Goal: Task Accomplishment & Management: Use online tool/utility

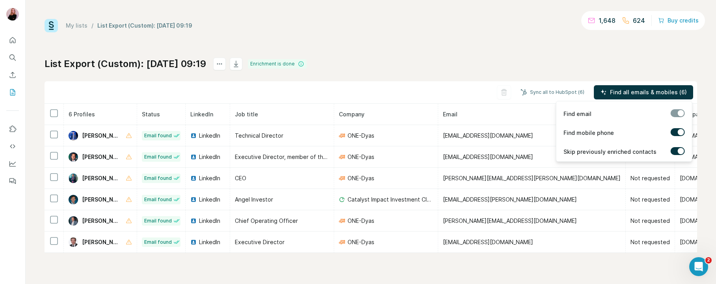
click at [679, 136] on label at bounding box center [678, 132] width 14 height 8
click at [678, 131] on label at bounding box center [678, 132] width 14 height 8
click at [649, 95] on span "Find all emails & mobiles (6)" at bounding box center [648, 92] width 77 height 8
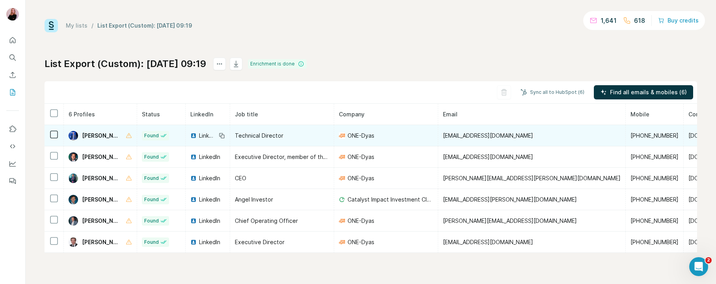
click at [99, 135] on span "[PERSON_NAME]" at bounding box center [100, 136] width 36 height 8
click at [98, 137] on span "[PERSON_NAME]" at bounding box center [100, 136] width 36 height 8
click at [74, 137] on img at bounding box center [73, 135] width 9 height 9
drag, startPoint x: 141, startPoint y: 136, endPoint x: 80, endPoint y: 135, distance: 61.5
click at [80, 135] on div "[PERSON_NAME]" at bounding box center [100, 135] width 63 height 9
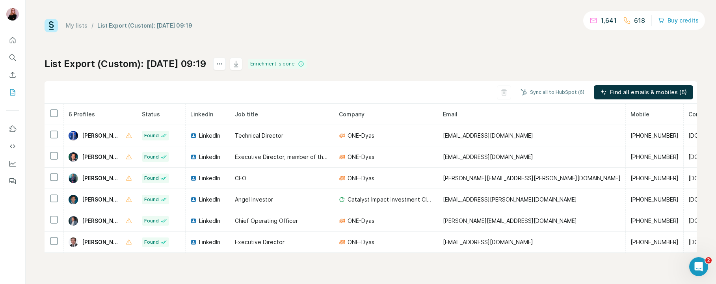
copy span "[PERSON_NAME]"
click at [551, 90] on button "Sync all to HubSpot (6)" at bounding box center [552, 92] width 75 height 12
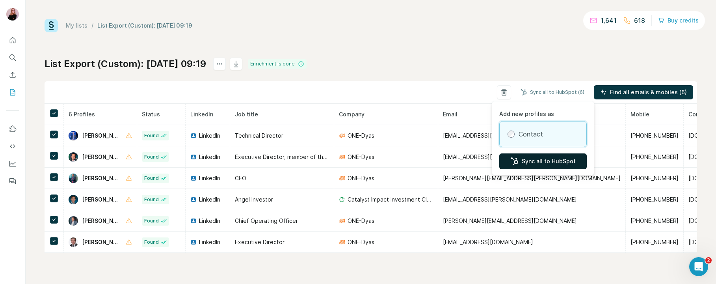
click at [559, 156] on button "Sync all to HubSpot" at bounding box center [542, 161] width 87 height 16
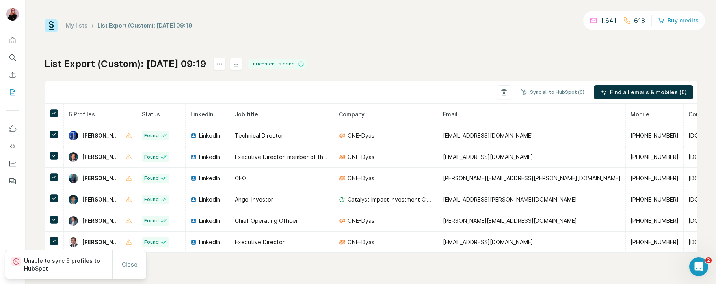
click at [134, 268] on span "Close" at bounding box center [130, 264] width 16 height 8
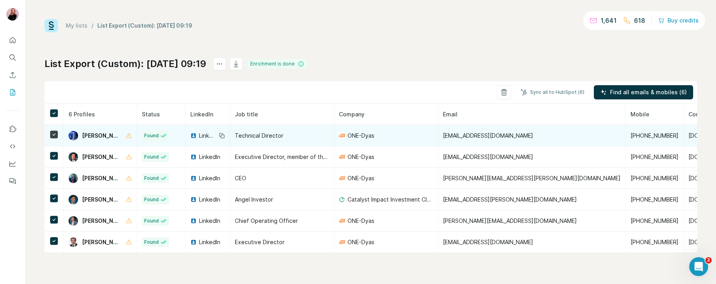
click at [129, 134] on div "[PERSON_NAME]" at bounding box center [100, 135] width 63 height 9
drag, startPoint x: 132, startPoint y: 134, endPoint x: 83, endPoint y: 133, distance: 49.2
click at [83, 133] on div "[PERSON_NAME]" at bounding box center [100, 135] width 63 height 9
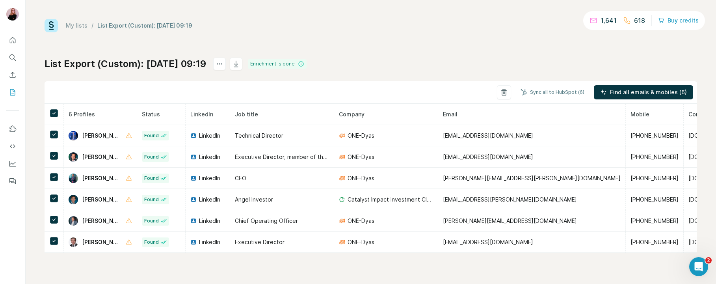
copy span "[PERSON_NAME]"
click at [561, 96] on button "Sync all to HubSpot (6)" at bounding box center [552, 92] width 75 height 12
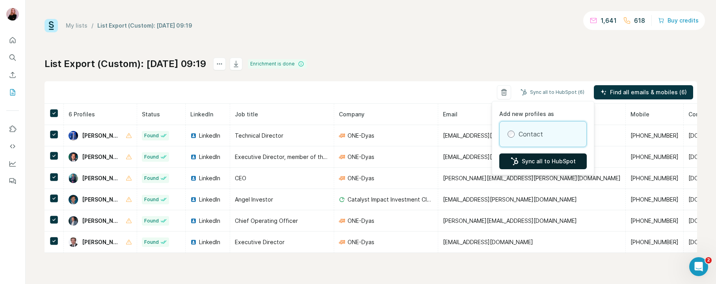
click at [547, 161] on button "Sync all to HubSpot" at bounding box center [542, 161] width 87 height 16
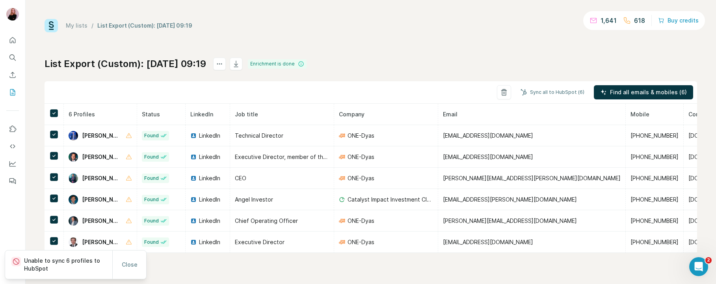
click at [78, 263] on p "Unable to sync 6 profiles to HubSpot" at bounding box center [68, 264] width 88 height 16
click at [29, 262] on p "Unable to sync 6 profiles to HubSpot" at bounding box center [68, 264] width 88 height 16
click at [16, 262] on icon at bounding box center [16, 261] width 8 height 8
click at [58, 268] on p "Unable to sync 6 profiles to HubSpot" at bounding box center [68, 264] width 88 height 16
drag, startPoint x: 51, startPoint y: 269, endPoint x: 15, endPoint y: 260, distance: 37.0
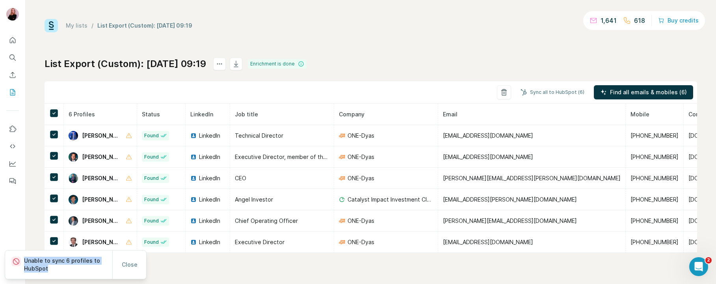
click at [15, 260] on div "Unable to sync 6 profiles to HubSpot" at bounding box center [61, 264] width 101 height 16
click at [166, 64] on h1 "List Export (Custom): [DATE] 09:19" at bounding box center [126, 64] width 162 height 13
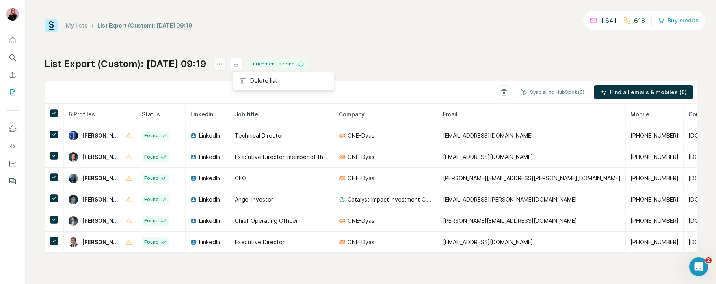
click at [223, 64] on icon "actions" at bounding box center [219, 64] width 8 height 8
click at [240, 67] on icon "button" at bounding box center [236, 64] width 8 height 8
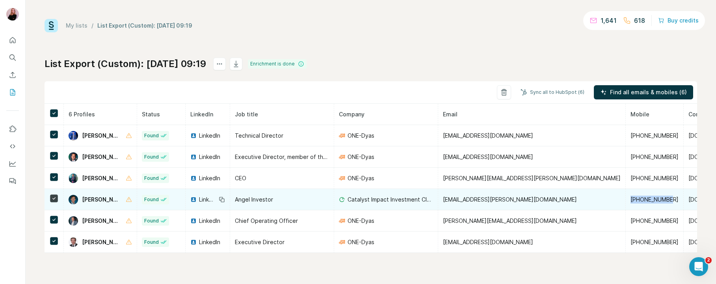
drag, startPoint x: 622, startPoint y: 199, endPoint x: 583, endPoint y: 198, distance: 38.2
click at [630, 198] on span "[PHONE_NUMBER]" at bounding box center [654, 199] width 48 height 7
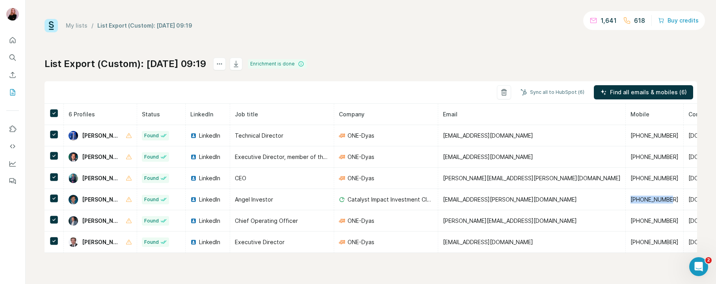
copy span "[PHONE_NUMBER]"
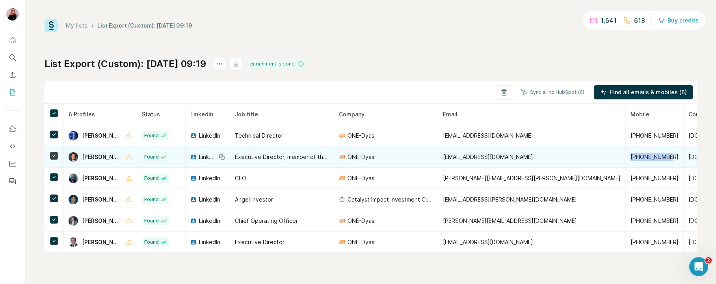
drag, startPoint x: 624, startPoint y: 157, endPoint x: 584, endPoint y: 158, distance: 40.2
click at [626, 158] on td "[PHONE_NUMBER]" at bounding box center [655, 156] width 58 height 21
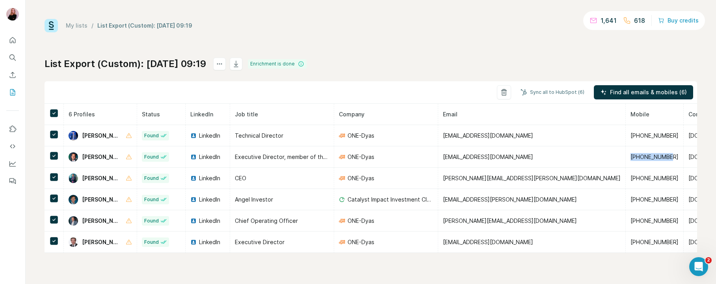
copy span "[PHONE_NUMBER]"
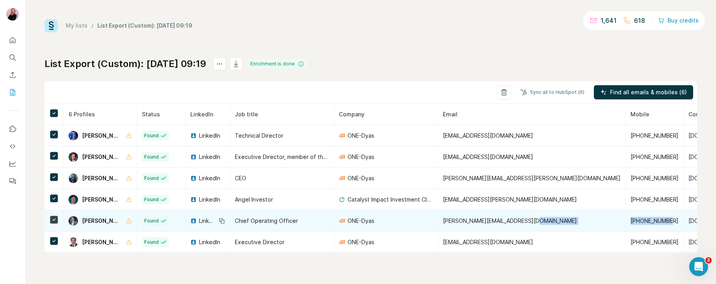
drag, startPoint x: 625, startPoint y: 221, endPoint x: 570, endPoint y: 220, distance: 55.2
click at [570, 220] on tr "[PERSON_NAME] Found LinkedIn Chief Operating Officer ONE-Dyas [EMAIL_ADDRESS][D…" at bounding box center [443, 220] width 797 height 21
click at [630, 218] on span "[PHONE_NUMBER]" at bounding box center [654, 220] width 48 height 7
click at [630, 221] on span "[PHONE_NUMBER]" at bounding box center [654, 220] width 48 height 7
drag, startPoint x: 621, startPoint y: 221, endPoint x: 584, endPoint y: 221, distance: 37.0
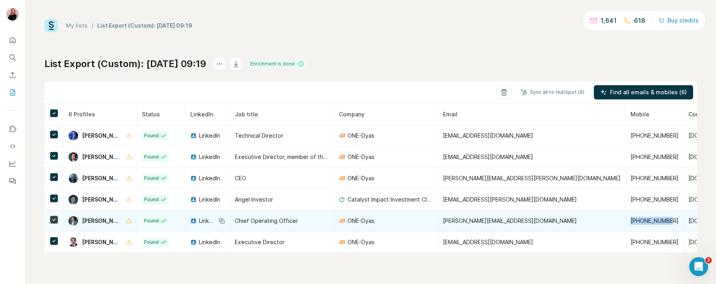
click at [630, 221] on span "[PHONE_NUMBER]" at bounding box center [654, 220] width 48 height 7
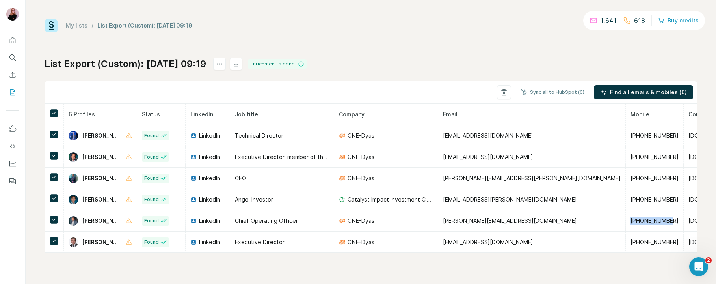
copy span "[PHONE_NUMBER]"
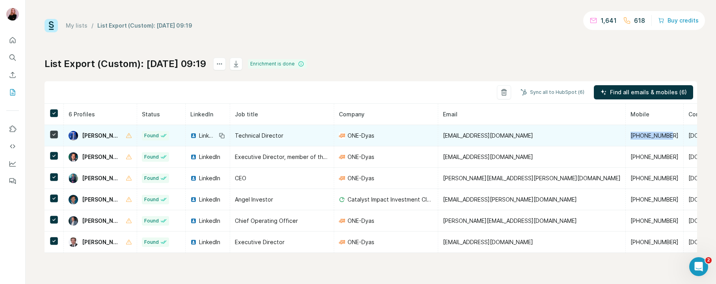
drag, startPoint x: 622, startPoint y: 136, endPoint x: 584, endPoint y: 134, distance: 38.6
click at [626, 134] on td "[PHONE_NUMBER]" at bounding box center [655, 135] width 58 height 21
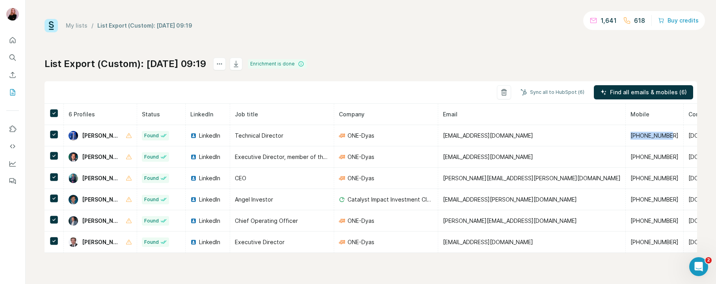
copy span "[PHONE_NUMBER]"
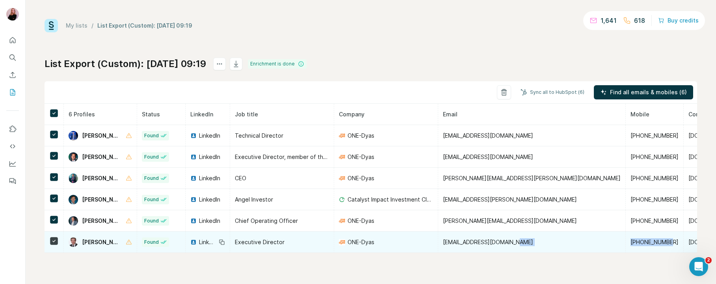
drag, startPoint x: 622, startPoint y: 243, endPoint x: 571, endPoint y: 242, distance: 51.6
click at [571, 242] on tr "[PERSON_NAME] Found LinkedIn Executive Director ONE-[PERSON_NAME] [PERSON_NAME]…" at bounding box center [443, 241] width 797 height 21
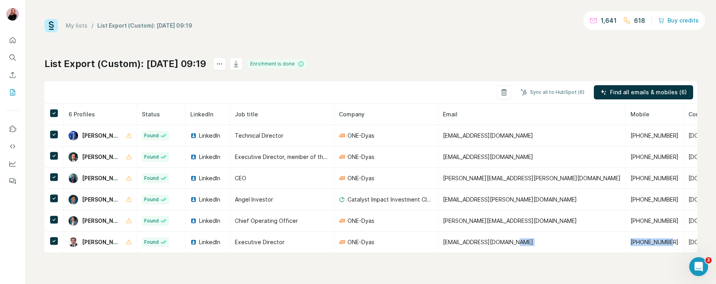
copy tr "[PHONE_NUMBER]"
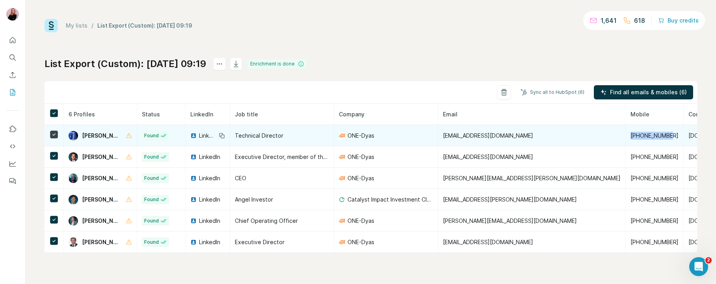
drag, startPoint x: 622, startPoint y: 134, endPoint x: 583, endPoint y: 137, distance: 39.1
click at [626, 137] on td "[PHONE_NUMBER]" at bounding box center [655, 135] width 58 height 21
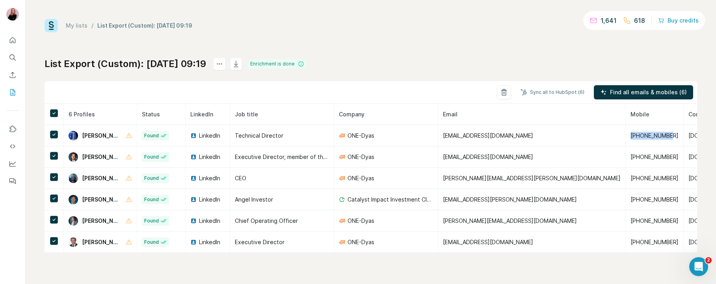
copy span "[PHONE_NUMBER]"
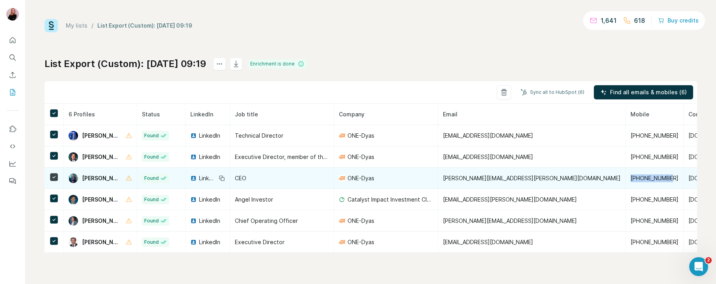
drag, startPoint x: 622, startPoint y: 180, endPoint x: 583, endPoint y: 178, distance: 39.5
click at [626, 178] on td "[PHONE_NUMBER]" at bounding box center [655, 177] width 58 height 21
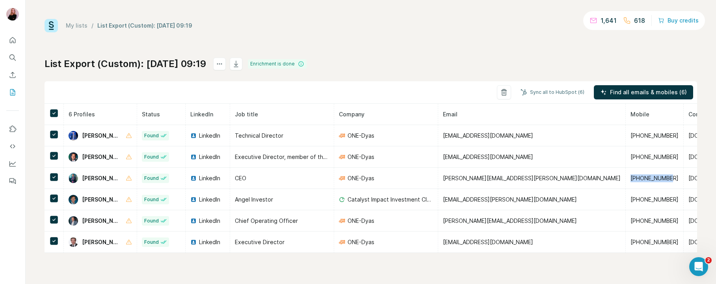
copy span "[PHONE_NUMBER]"
click at [552, 91] on button "Sync all to HubSpot (6)" at bounding box center [552, 92] width 75 height 12
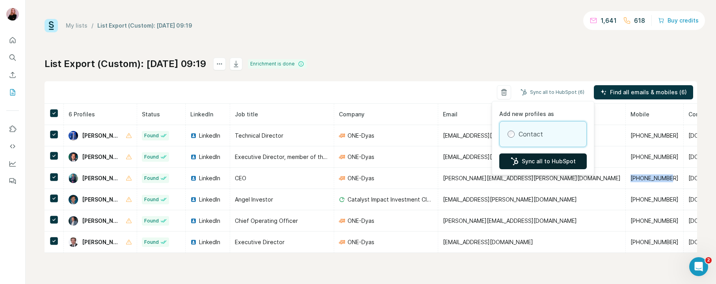
click at [519, 162] on button "Sync all to HubSpot" at bounding box center [542, 161] width 87 height 16
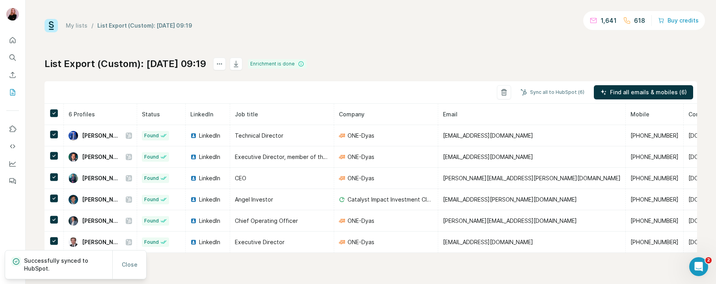
click at [22, 257] on div at bounding box center [17, 260] width 13 height 9
click at [9, 95] on icon "My lists" at bounding box center [13, 92] width 8 height 8
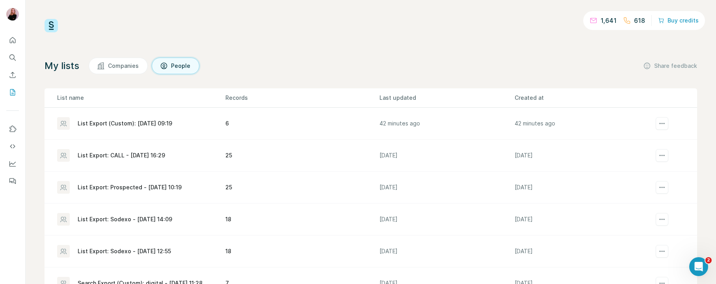
click at [140, 155] on div "List Export: CALL - [DATE] 16:29" at bounding box center [121, 155] width 87 height 8
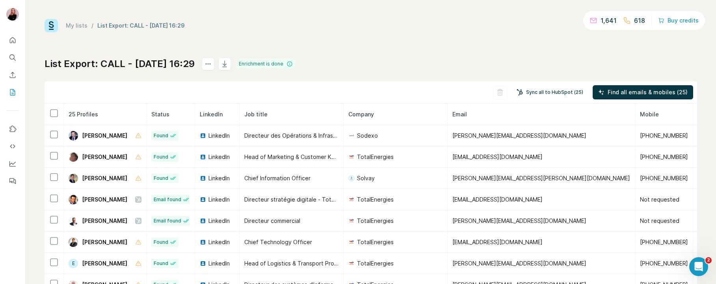
click at [529, 89] on button "Sync all to HubSpot (25)" at bounding box center [550, 92] width 78 height 12
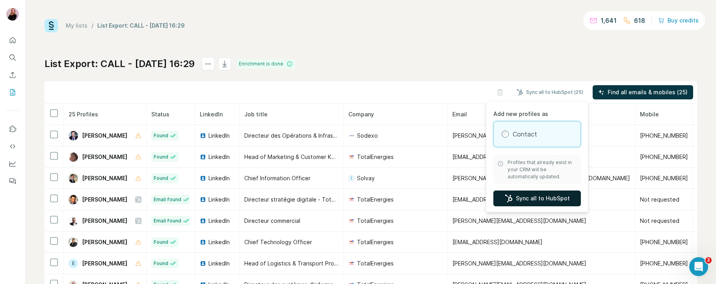
click at [568, 197] on button "Sync all to HubSpot" at bounding box center [536, 198] width 87 height 16
